Goal: Task Accomplishment & Management: Use online tool/utility

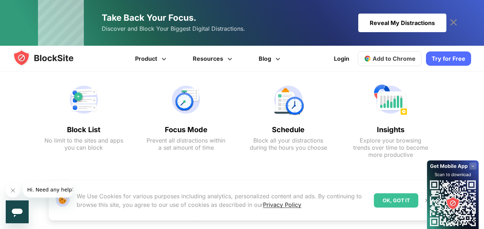
click at [396, 58] on span "Add to Chrome" at bounding box center [393, 58] width 43 height 7
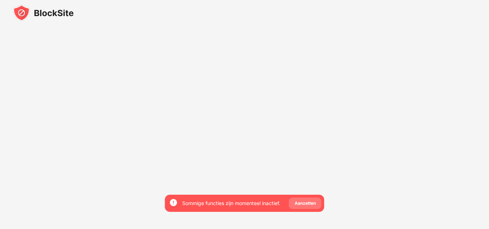
click at [306, 199] on div "Aanzetten" at bounding box center [305, 203] width 33 height 11
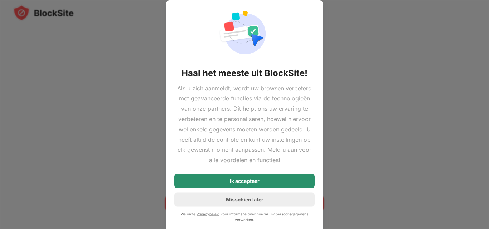
click at [268, 183] on div "Ik accepteer" at bounding box center [244, 181] width 140 height 14
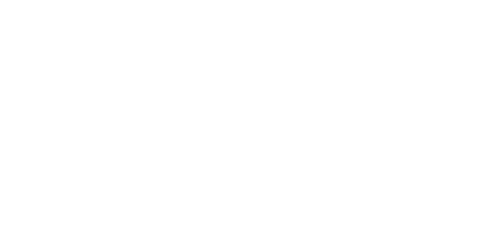
click at [120, 3] on html at bounding box center [244, 1] width 489 height 3
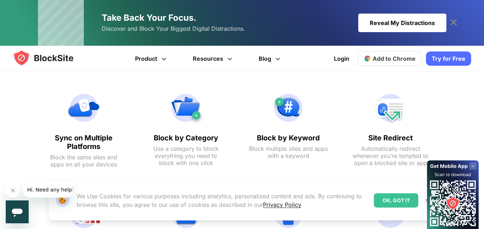
scroll to position [276, 0]
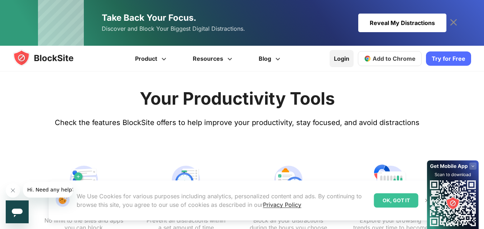
click at [346, 59] on link "Login" at bounding box center [341, 58] width 24 height 17
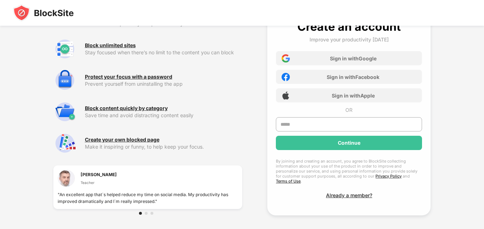
scroll to position [25, 0]
